Goal: Information Seeking & Learning: Check status

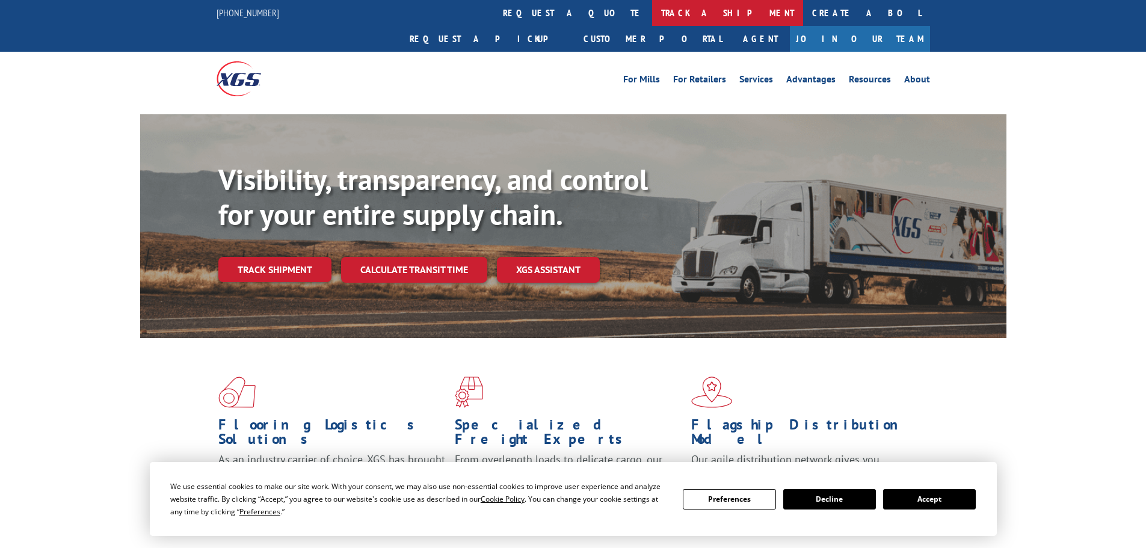
click at [652, 8] on link "track a shipment" at bounding box center [727, 13] width 151 height 26
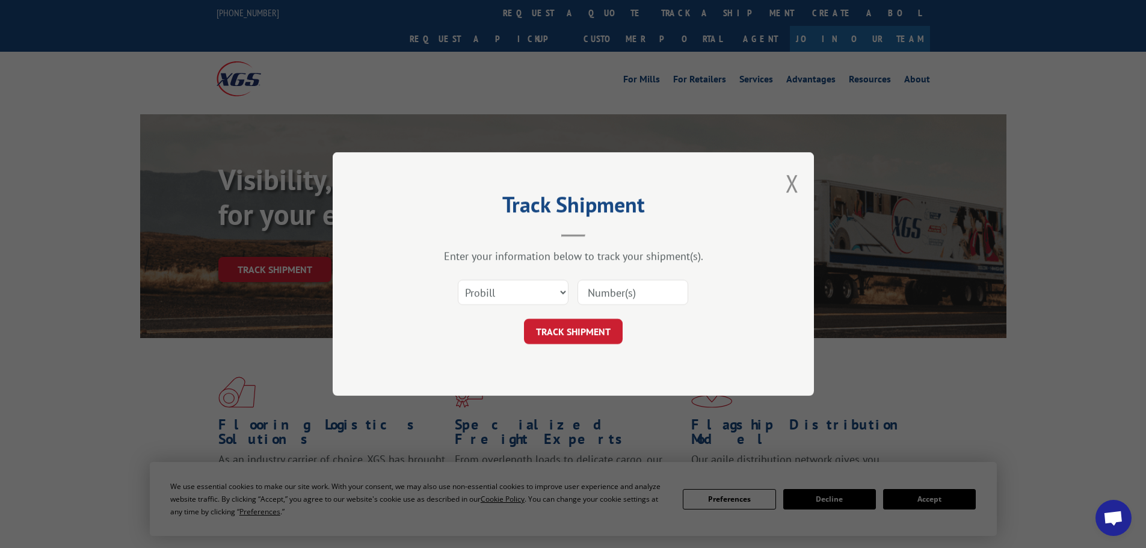
click at [614, 297] on input at bounding box center [633, 292] width 111 height 25
paste input "17667514"
type input "17667514"
click at [596, 330] on button "TRACK SHIPMENT" at bounding box center [573, 331] width 99 height 25
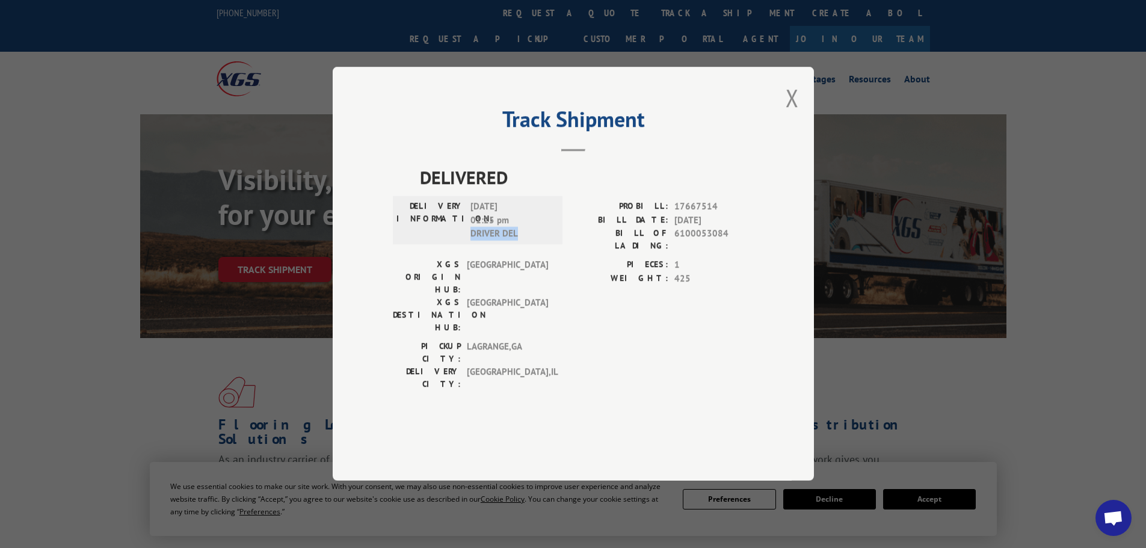
drag, startPoint x: 470, startPoint y: 269, endPoint x: 516, endPoint y: 269, distance: 45.7
click at [516, 241] on span "[DATE] 01:25 pm DRIVER DEL" at bounding box center [510, 220] width 81 height 41
copy span "DRIVER DEL"
drag, startPoint x: 790, startPoint y: 128, endPoint x: 771, endPoint y: 119, distance: 21.0
click at [790, 114] on button "Close modal" at bounding box center [792, 98] width 13 height 32
